Goal: Task Accomplishment & Management: Use online tool/utility

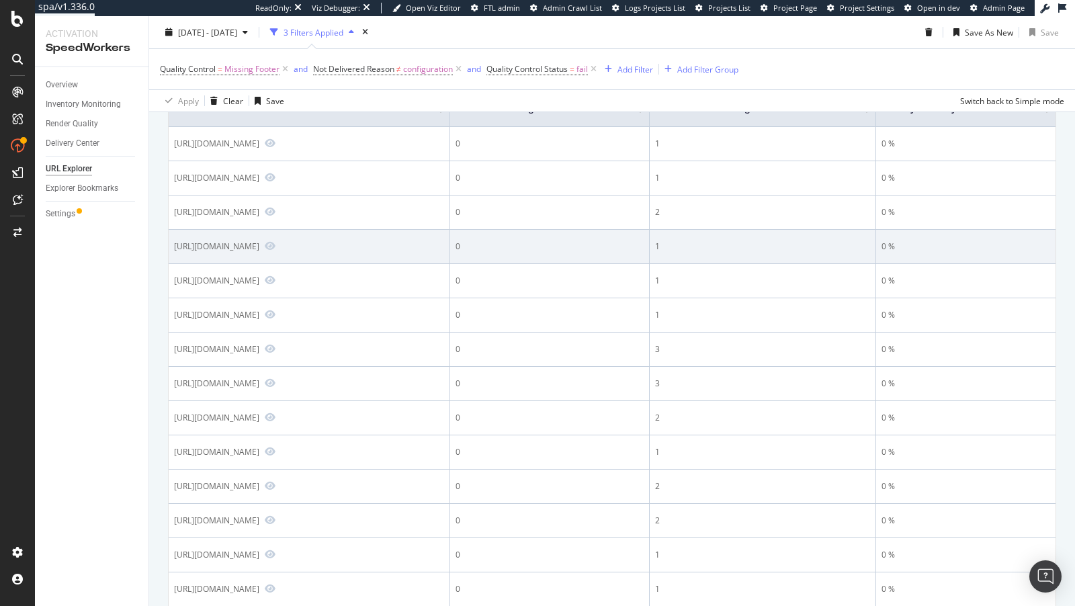
scroll to position [240, 0]
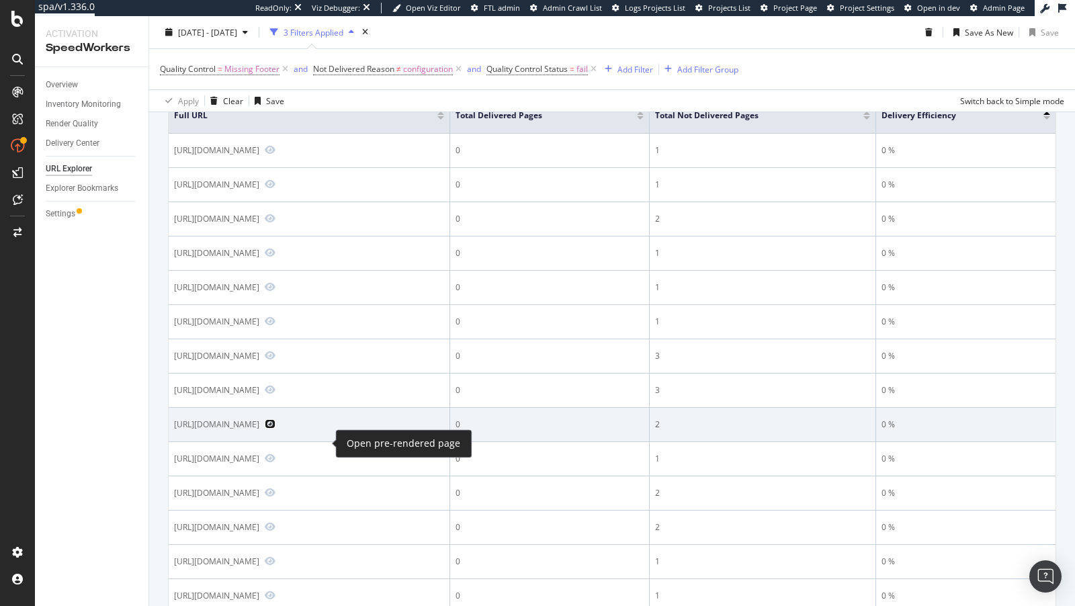
click at [275, 429] on icon "Preview https://www.bestbuy.com/store/1089" at bounding box center [270, 423] width 11 height 9
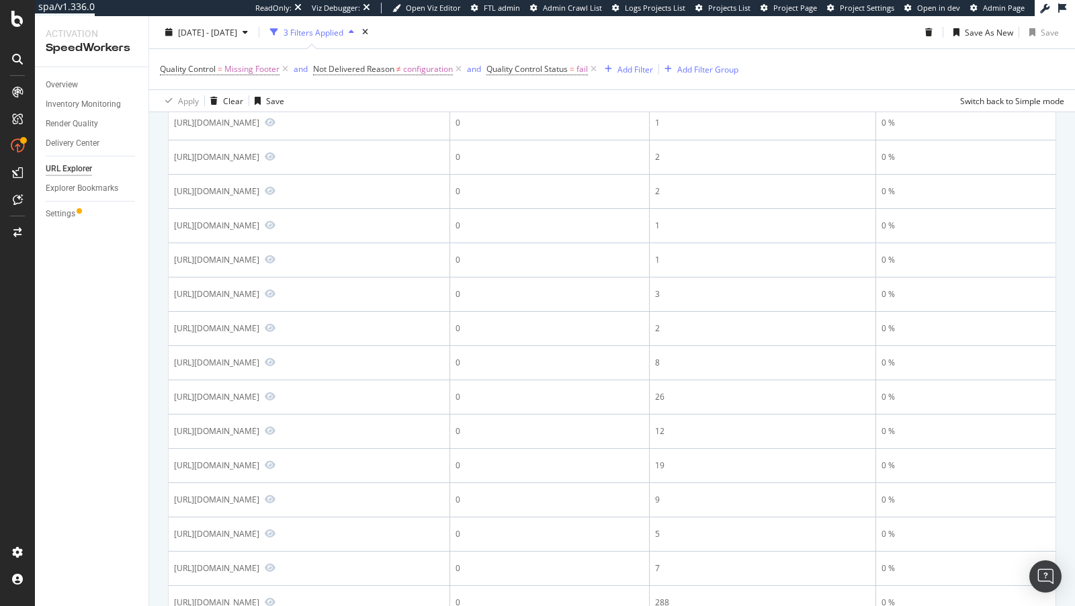
scroll to position [895, 0]
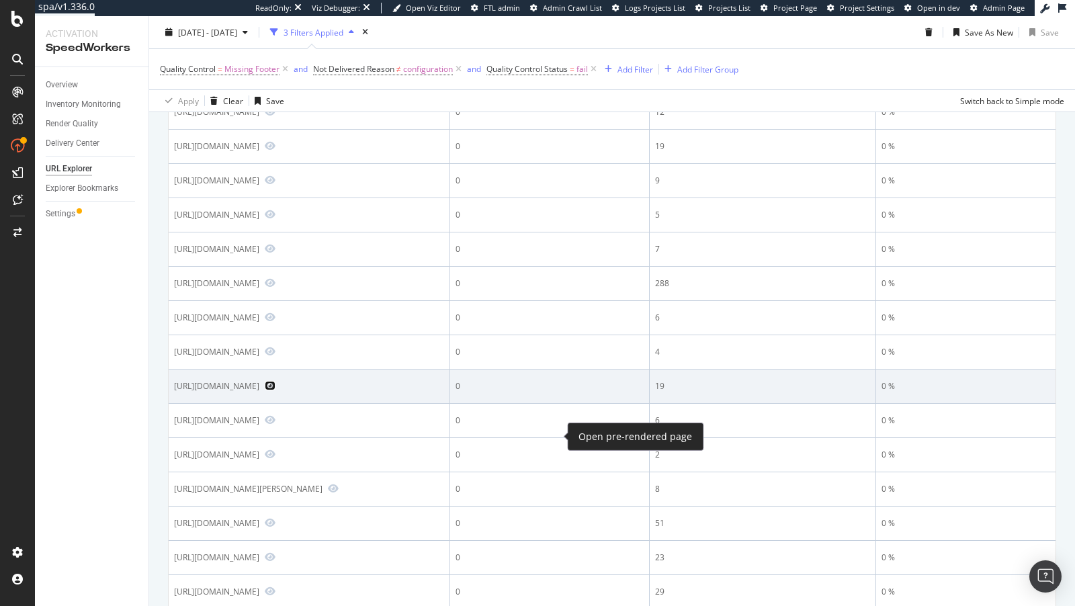
click at [275, 390] on icon "Preview https://www.bestbuy.com/site/brands/skylight/pcmcat1738271672265.c?id=p…" at bounding box center [270, 385] width 11 height 9
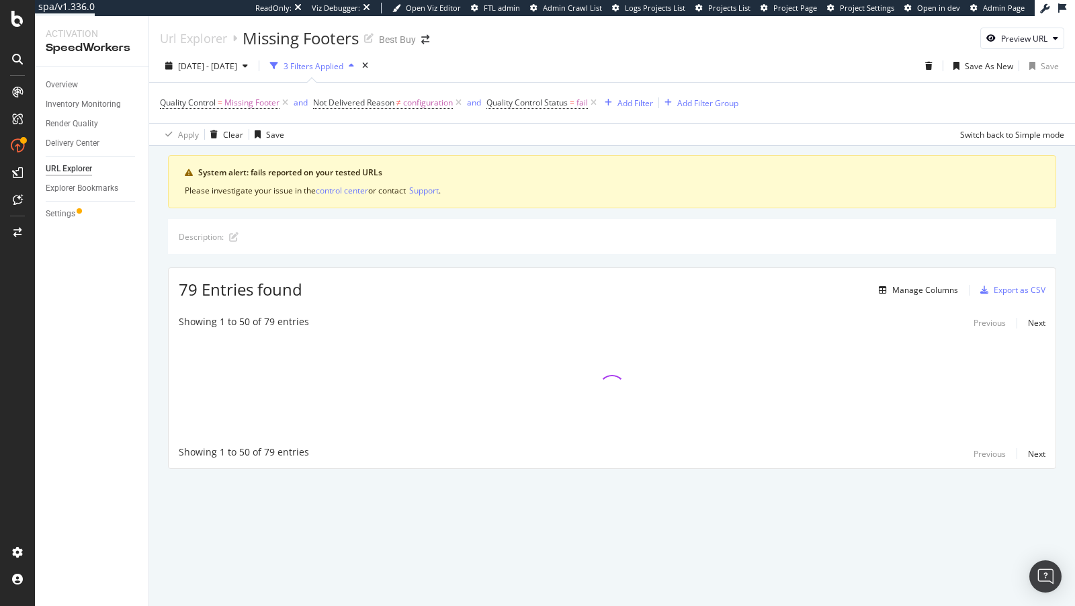
scroll to position [0, 0]
click at [368, 62] on icon "times" at bounding box center [365, 66] width 6 height 8
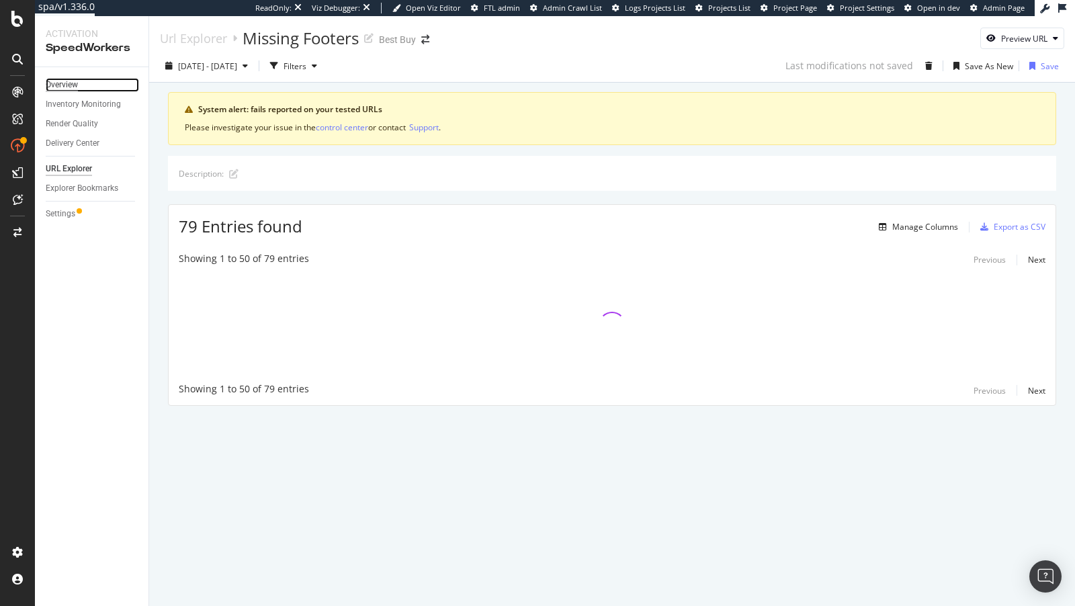
click at [75, 81] on div "Overview" at bounding box center [62, 85] width 32 height 14
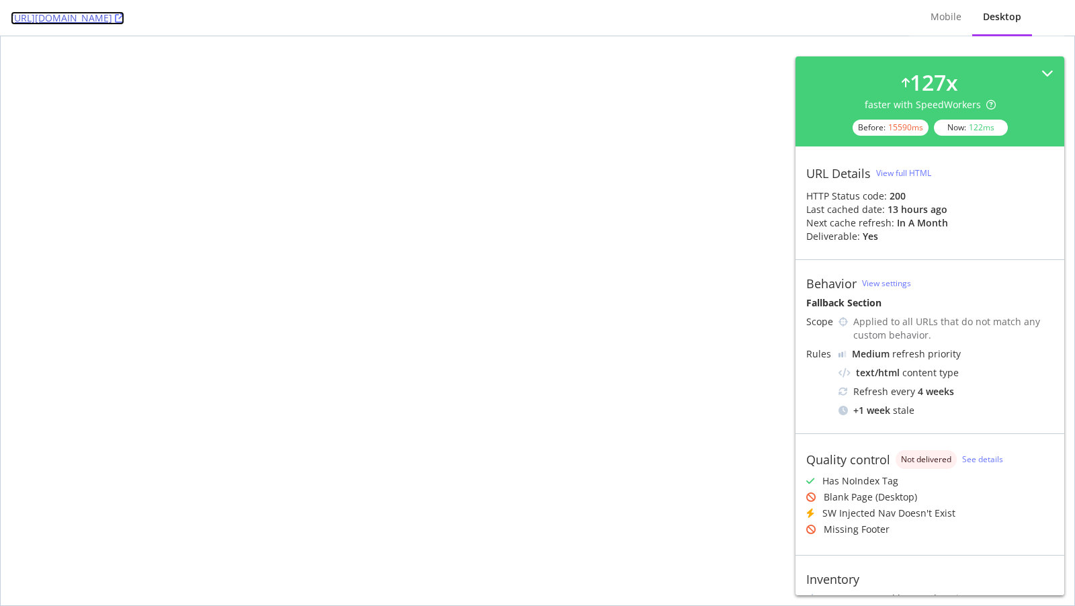
click at [124, 20] on icon at bounding box center [119, 17] width 9 height 9
